Goal: Task Accomplishment & Management: Manage account settings

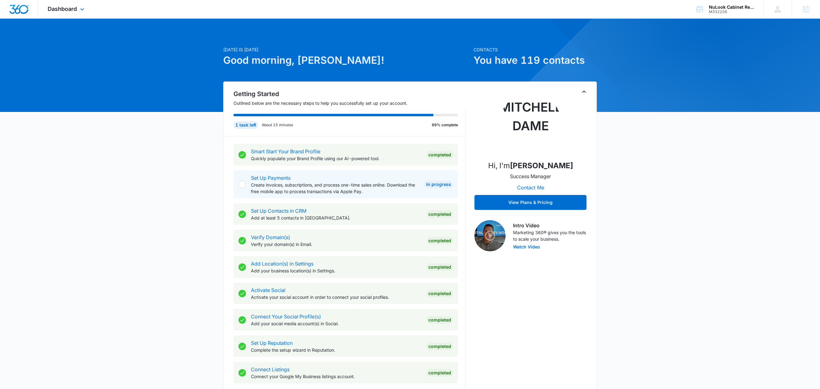
click at [87, 10] on div "Dashboard Apps Reputation Websites Forms CRM Email Social Content Ads Intellige…" at bounding box center [66, 9] width 57 height 18
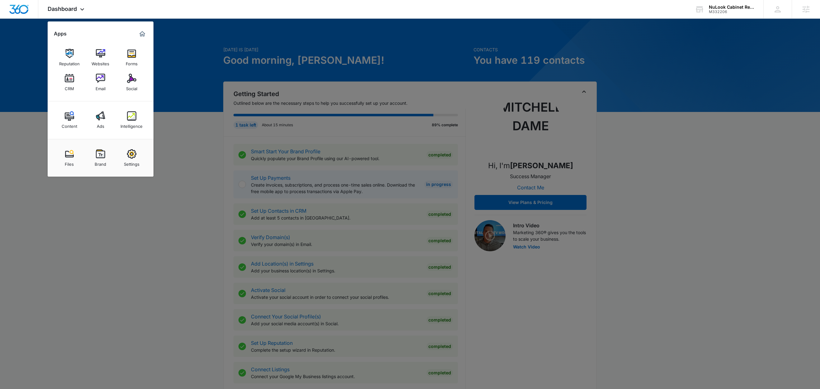
click at [196, 34] on div at bounding box center [410, 194] width 820 height 389
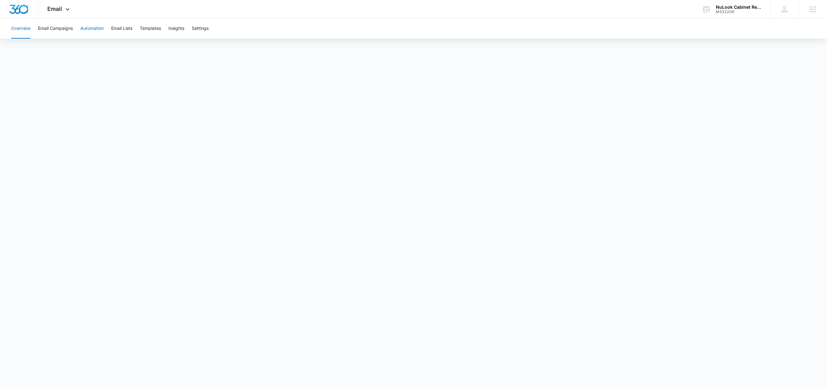
click at [98, 30] on button "Automation" at bounding box center [91, 29] width 23 height 20
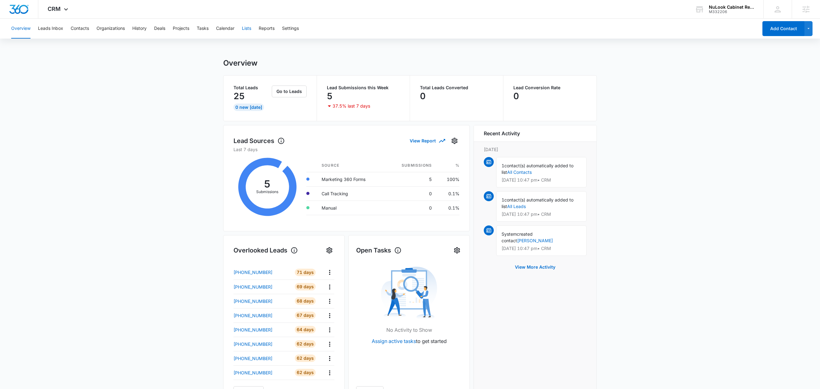
click at [250, 27] on button "Lists" at bounding box center [246, 29] width 9 height 20
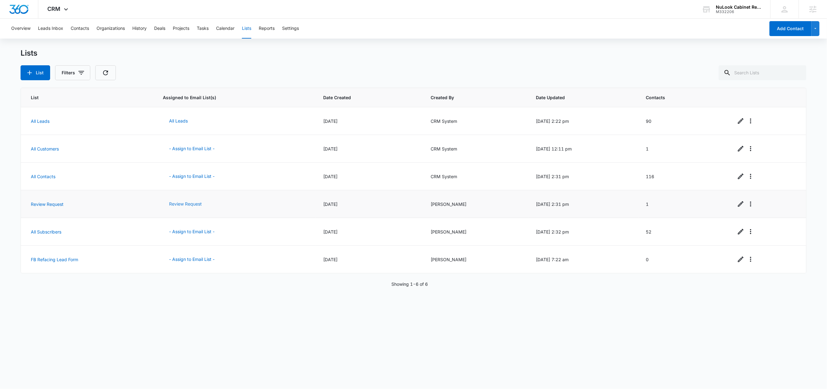
click at [173, 203] on button "Review Request" at bounding box center [185, 204] width 45 height 15
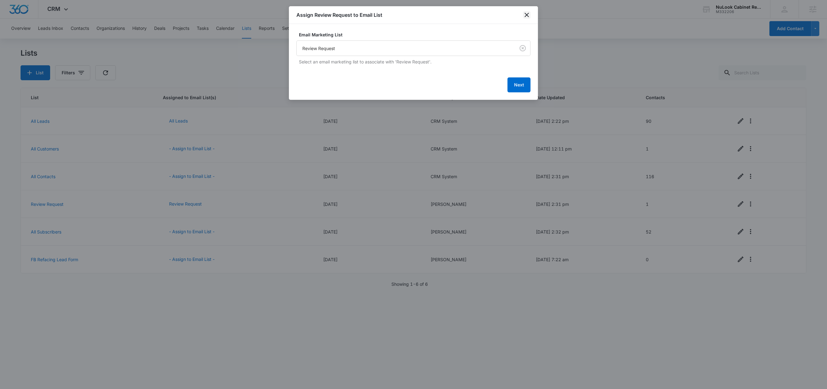
click at [524, 14] on icon "close" at bounding box center [526, 14] width 7 height 7
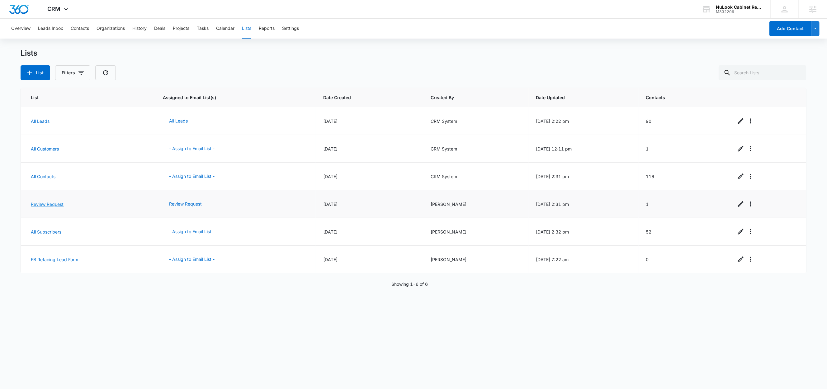
click at [51, 203] on link "Review Request" at bounding box center [47, 204] width 33 height 5
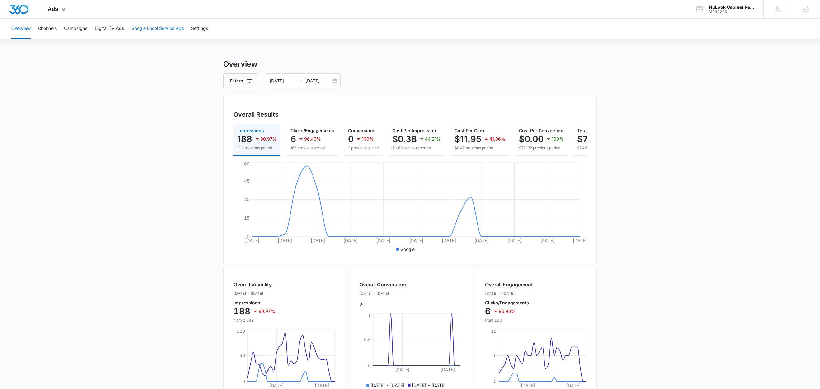
click at [161, 28] on button "Google Local Service Ads" at bounding box center [157, 29] width 52 height 20
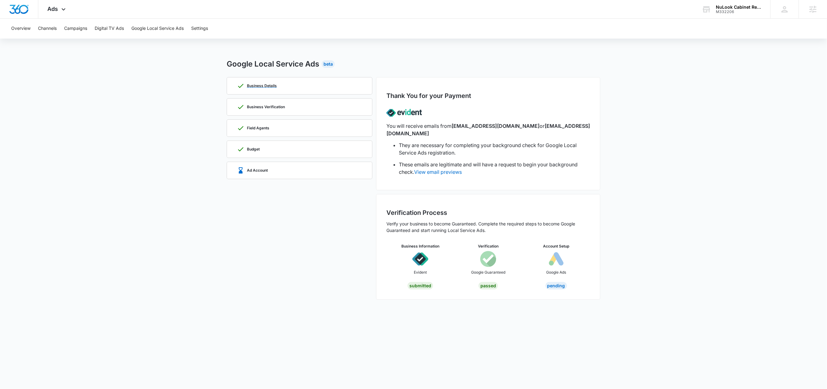
click at [264, 89] on div "Business Details" at bounding box center [257, 85] width 40 height 7
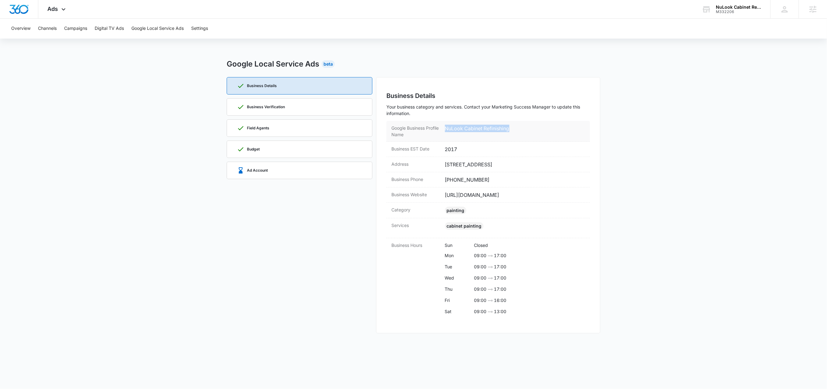
drag, startPoint x: 512, startPoint y: 129, endPoint x: 442, endPoint y: 130, distance: 69.4
click at [442, 130] on div "Google Business Profile Name NuLook Cabinet Refinishing" at bounding box center [488, 131] width 204 height 21
copy dd "NuLook Cabinet Refinishing"
click at [302, 108] on div "Business Verification" at bounding box center [299, 107] width 125 height 17
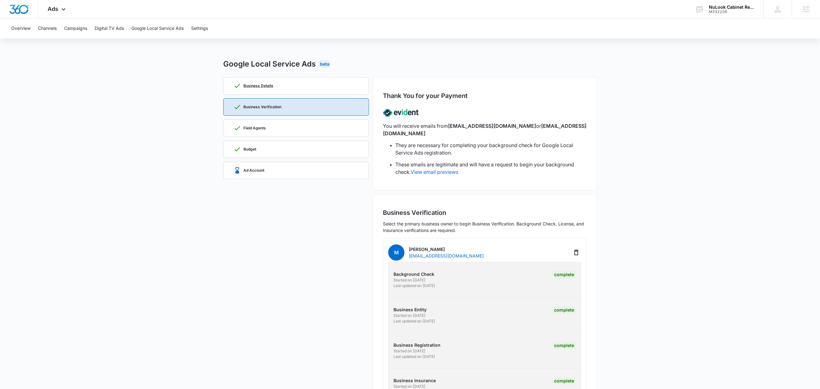
click at [289, 88] on div "Business Details" at bounding box center [295, 86] width 125 height 17
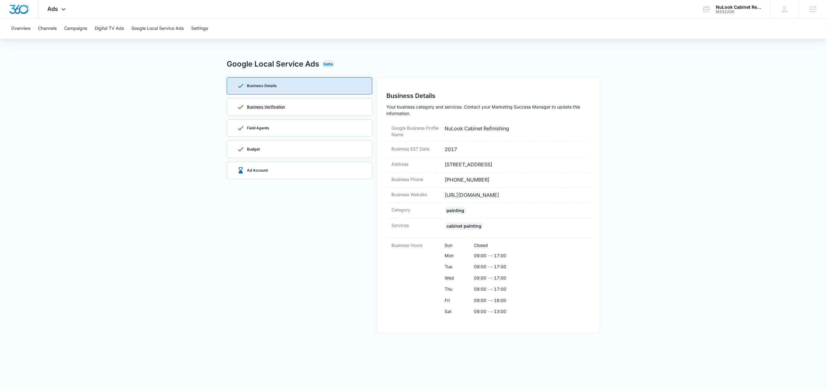
click at [296, 110] on div "Business Verification" at bounding box center [299, 107] width 125 height 17
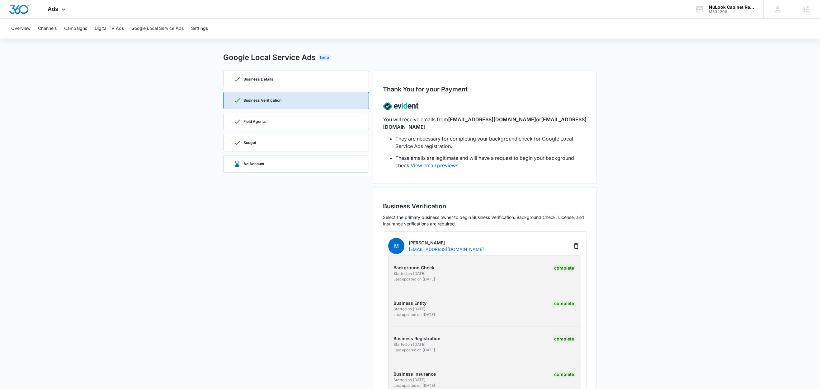
scroll to position [7, 0]
click at [270, 125] on div "Field Agents" at bounding box center [295, 121] width 125 height 17
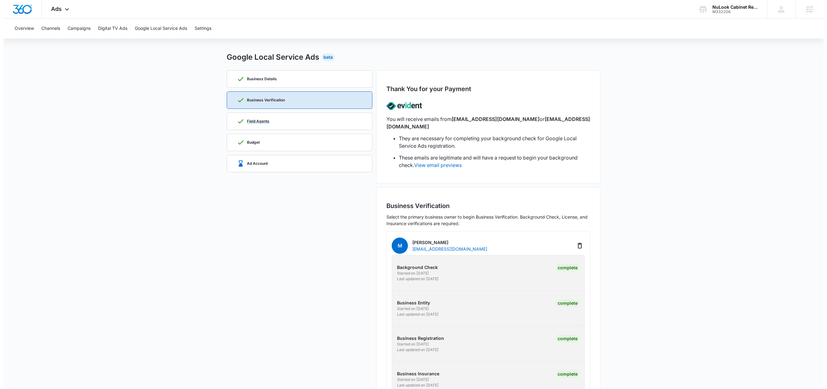
scroll to position [0, 0]
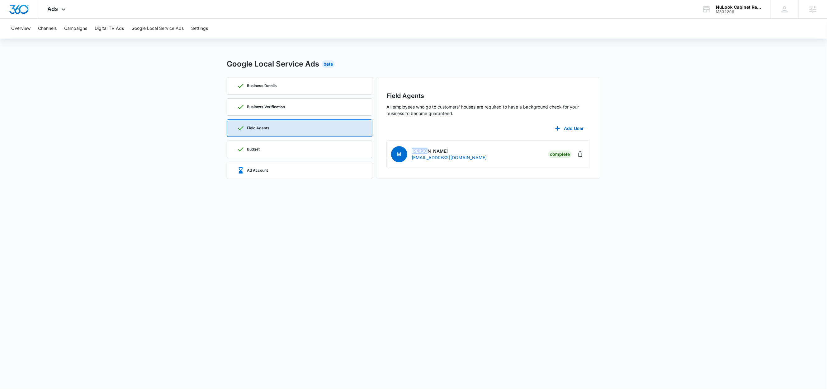
drag, startPoint x: 426, startPoint y: 152, endPoint x: 412, endPoint y: 152, distance: 13.7
click at [412, 152] on p "Marino Ramirez" at bounding box center [448, 151] width 75 height 7
copy p "Marino"
drag, startPoint x: 447, startPoint y: 151, endPoint x: 428, endPoint y: 151, distance: 19.3
click at [428, 151] on p "Marino Ramirez" at bounding box center [448, 151] width 75 height 7
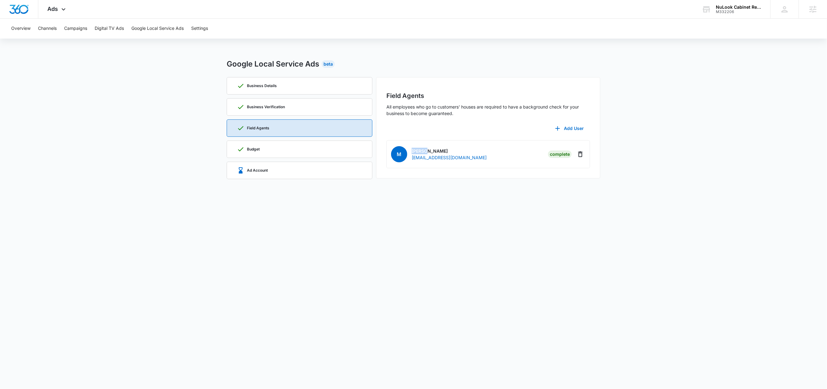
copy p "Ramirez"
click at [270, 85] on p "Business Details" at bounding box center [262, 86] width 30 height 4
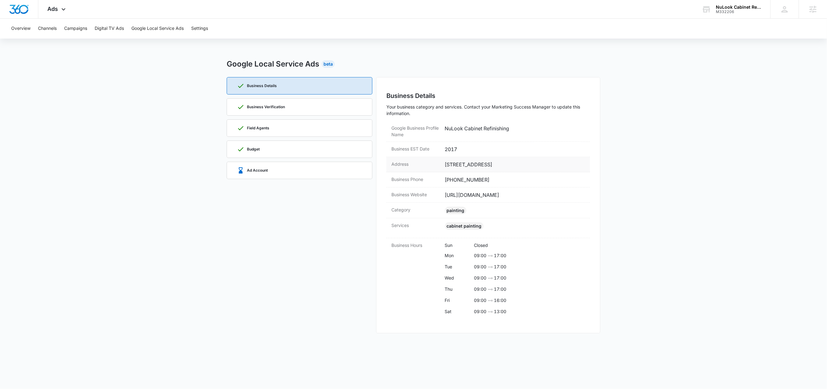
drag, startPoint x: 509, startPoint y: 165, endPoint x: 445, endPoint y: 167, distance: 63.5
click at [445, 167] on dd "125 Halls Mill Road, Suite 4 West Freehold, NJ 07728" at bounding box center [515, 164] width 140 height 7
copy dd "125 Halls Mill Road, Suite 4"
click at [258, 173] on div "Ad Account" at bounding box center [252, 170] width 31 height 7
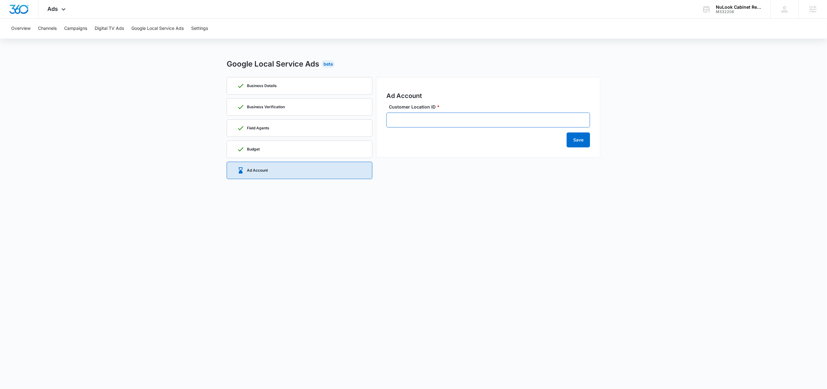
click at [429, 115] on input "Customer Location ID *" at bounding box center [488, 120] width 204 height 15
paste input "348-602-3913"
type input "348-602-3913"
click at [574, 143] on button "Save" at bounding box center [577, 140] width 23 height 15
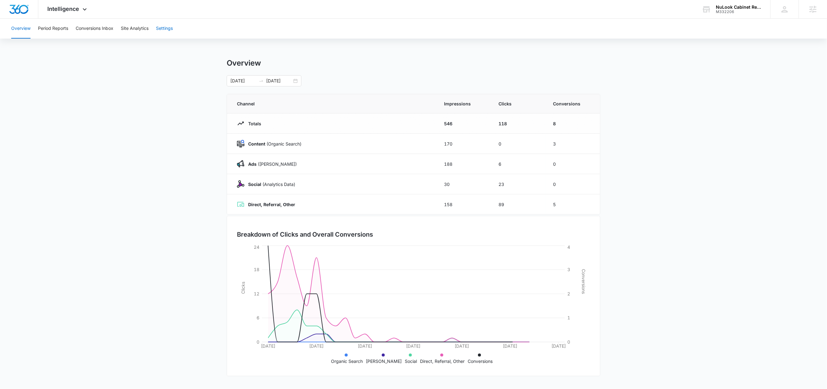
click at [170, 28] on button "Settings" at bounding box center [164, 29] width 17 height 20
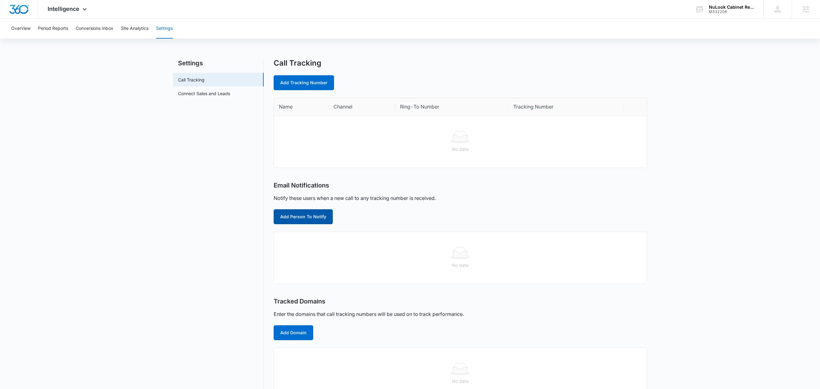
click at [285, 217] on button "Add Person To Notify" at bounding box center [303, 216] width 59 height 15
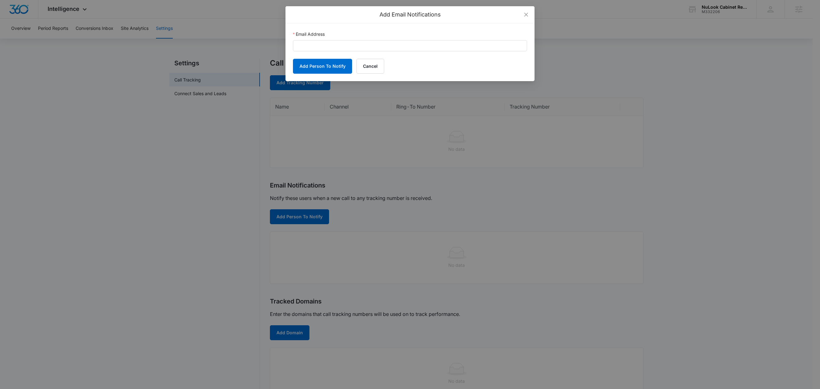
click at [350, 37] on div "Email Address" at bounding box center [410, 35] width 234 height 9
click at [349, 42] on input "Email Address" at bounding box center [410, 45] width 234 height 11
paste input "[EMAIL_ADDRESS][DOMAIN_NAME]"
type input "[EMAIL_ADDRESS][DOMAIN_NAME]"
click at [328, 71] on button "Add Person To Notify" at bounding box center [322, 66] width 59 height 15
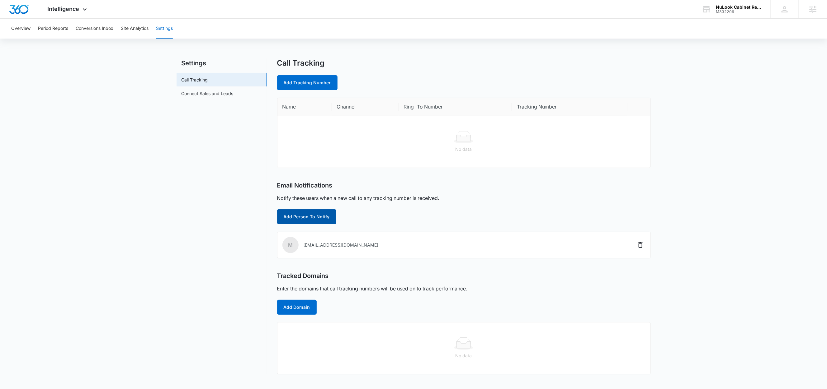
click at [317, 216] on button "Add Person To Notify" at bounding box center [306, 216] width 59 height 15
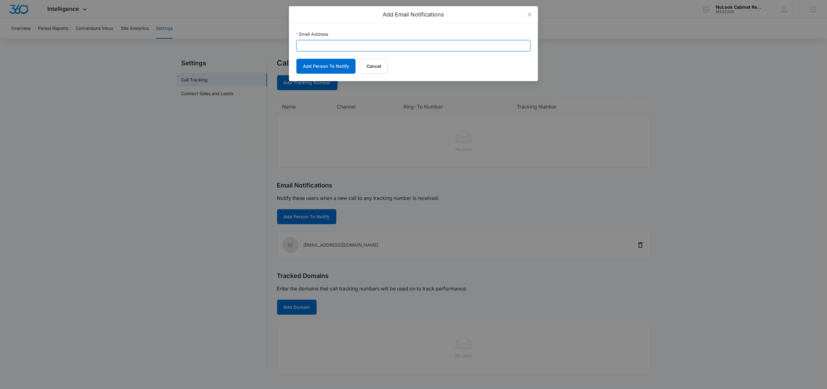
click at [339, 48] on input "Email Address" at bounding box center [413, 45] width 234 height 11
paste input "[PERSON_NAME][EMAIL_ADDRESS][DOMAIN_NAME]"
type input "[PERSON_NAME][EMAIL_ADDRESS][DOMAIN_NAME]"
click at [330, 64] on button "Add Person To Notify" at bounding box center [325, 66] width 59 height 15
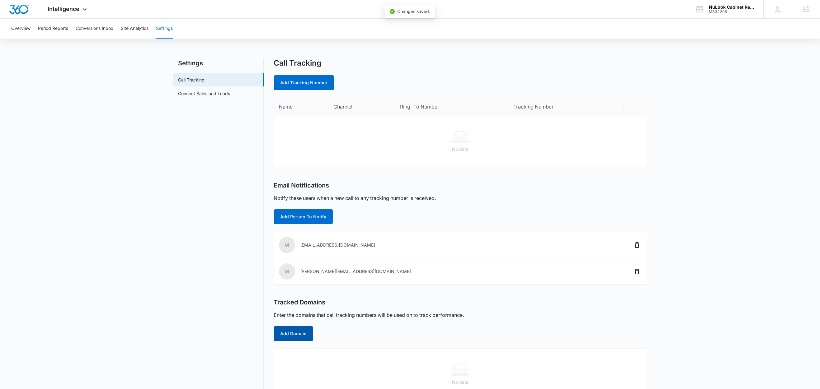
click at [298, 332] on button "Add Domain" at bounding box center [294, 333] width 40 height 15
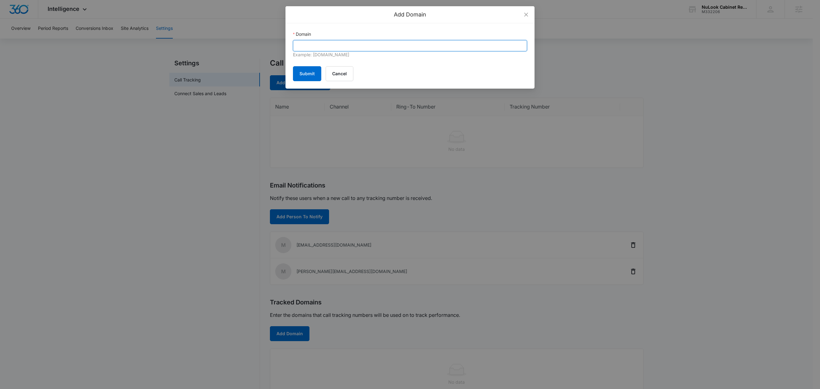
click at [359, 46] on input "Domain" at bounding box center [410, 45] width 234 height 11
paste input "[DOMAIN_NAME]"
type input "[DOMAIN_NAME]"
click at [301, 76] on button "Submit" at bounding box center [307, 73] width 28 height 15
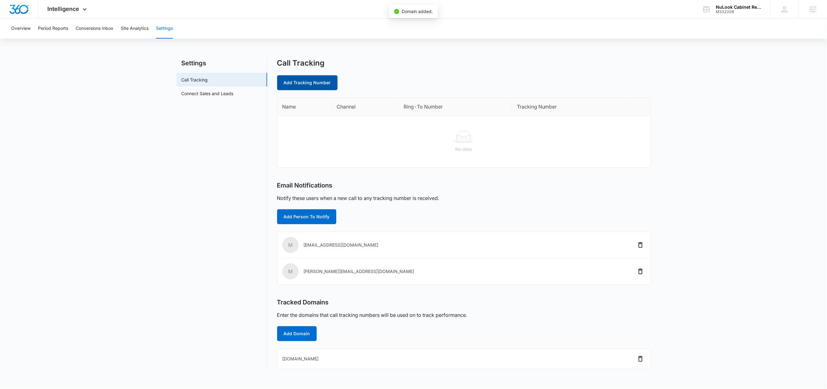
click at [302, 83] on link "Add Tracking Number" at bounding box center [307, 82] width 60 height 15
select select "by_area_code"
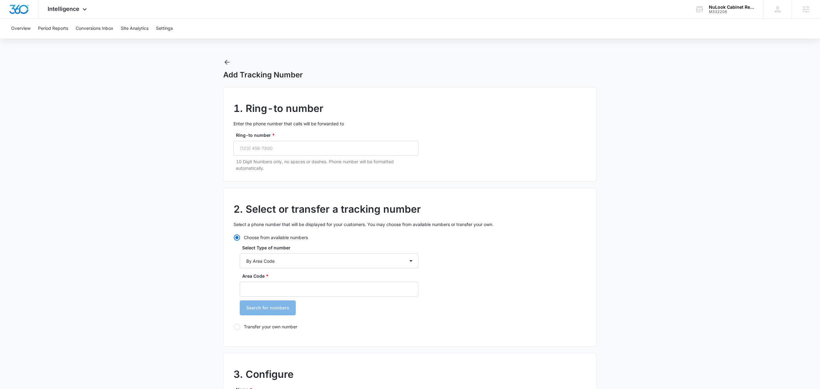
radio input "true"
click at [267, 148] on input "Ring-to number *" at bounding box center [325, 148] width 185 height 15
paste input "(732) 955-0755"
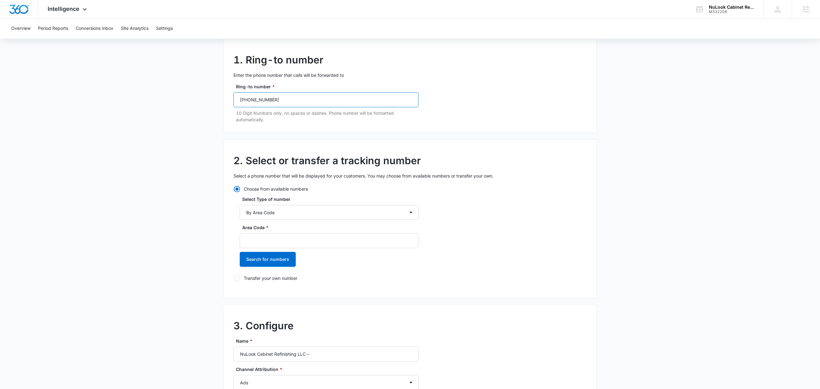
scroll to position [57, 0]
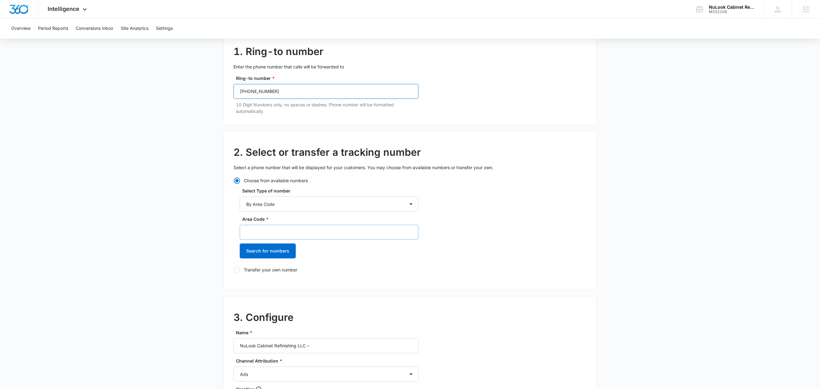
type input "(732) 955-0755"
click at [272, 234] on input "Area Code *" at bounding box center [329, 232] width 179 height 15
type input "732"
click at [258, 255] on button "Search for numbers" at bounding box center [268, 251] width 56 height 15
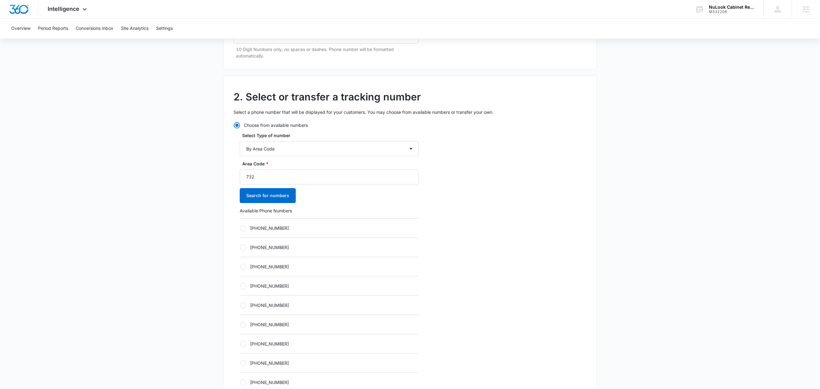
click at [275, 230] on label "[PHONE_NUMBER]" at bounding box center [329, 228] width 179 height 7
click at [240, 228] on input "[PHONE_NUMBER]" at bounding box center [240, 228] width 0 height 0
radio input "true"
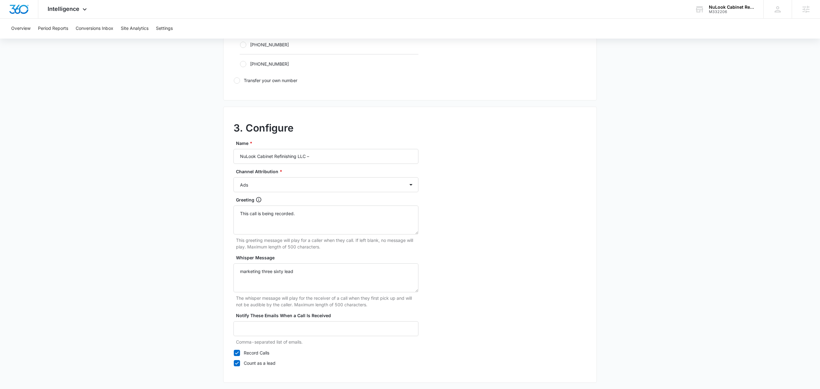
scroll to position [480, 0]
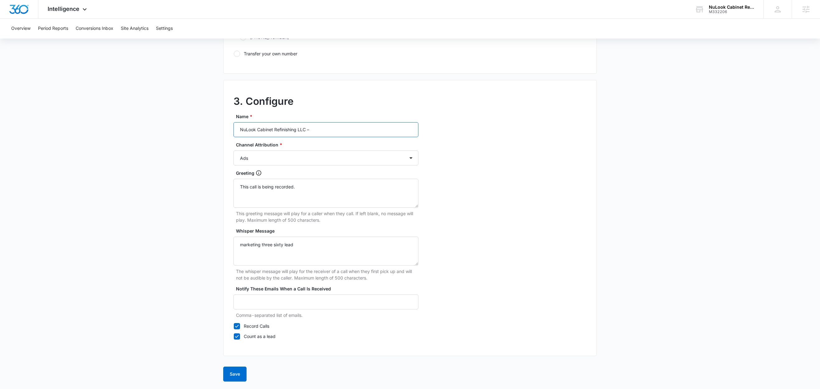
click at [343, 127] on input "NuLook Cabinet Refinishing LLC –" at bounding box center [325, 129] width 185 height 15
type input "NuLook Cabinet Refinishing LLC – LSA"
click at [274, 161] on select "Ads Local Service Ads Content Social Other" at bounding box center [325, 158] width 185 height 15
select select "LSA"
click at [233, 151] on select "Ads Local Service Ads Content Social Other" at bounding box center [325, 158] width 185 height 15
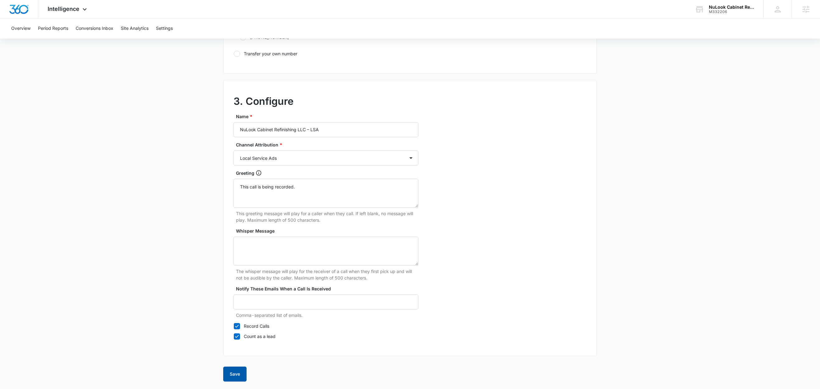
click at [242, 378] on button "Save" at bounding box center [234, 374] width 23 height 15
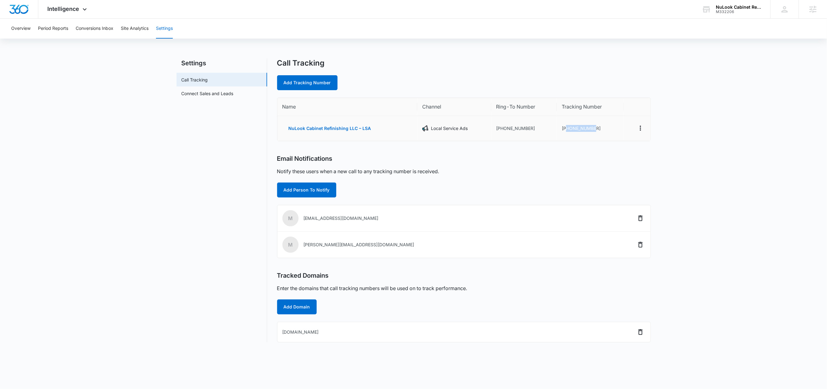
drag, startPoint x: 598, startPoint y: 129, endPoint x: 565, endPoint y: 131, distance: 33.1
click at [565, 131] on td "[PHONE_NUMBER]" at bounding box center [590, 128] width 67 height 25
copy td "7322002110"
